Goal: Navigation & Orientation: Find specific page/section

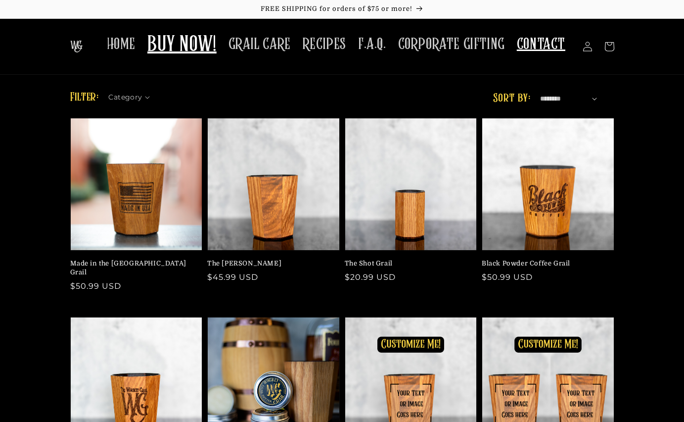
click at [548, 46] on span "CONTACT" at bounding box center [541, 44] width 48 height 19
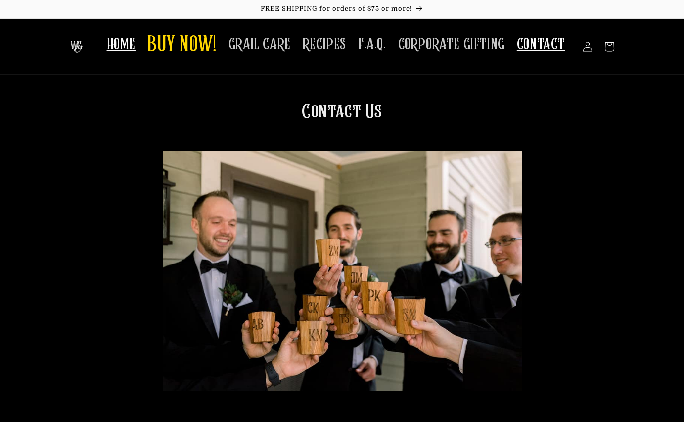
click at [127, 46] on span "HOME" at bounding box center [121, 44] width 29 height 19
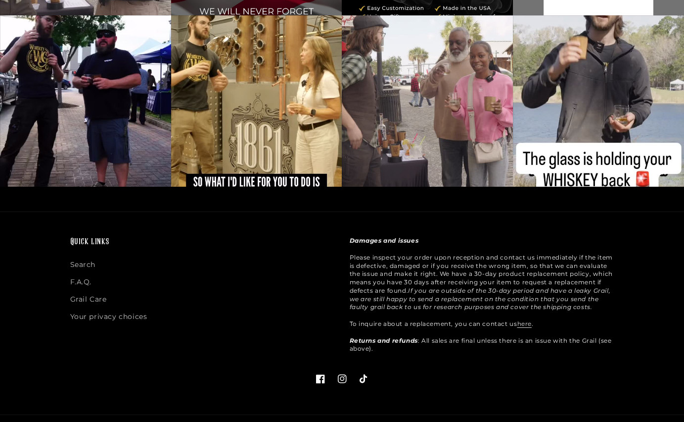
scroll to position [2387, 0]
